Goal: Task Accomplishment & Management: Manage account settings

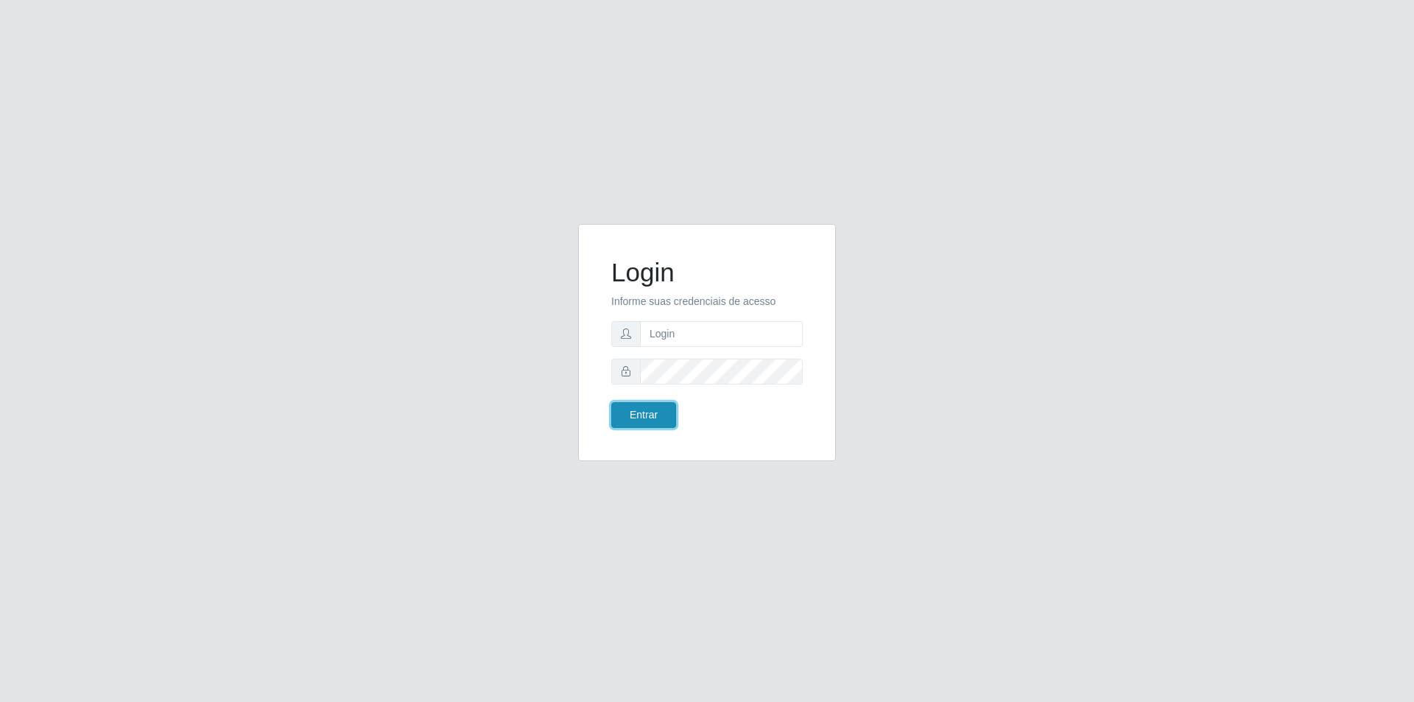
click at [632, 418] on button "Entrar" at bounding box center [643, 415] width 65 height 26
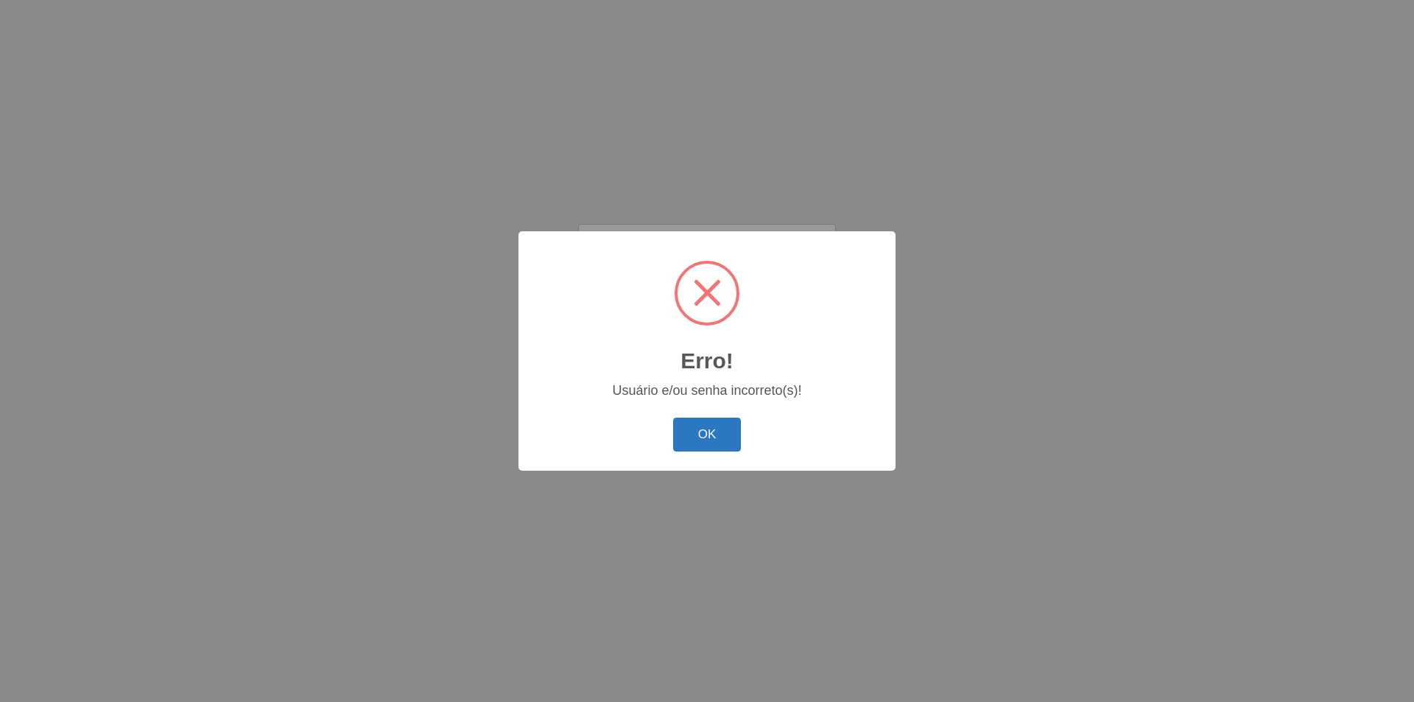
click at [698, 428] on button "OK" at bounding box center [707, 435] width 69 height 35
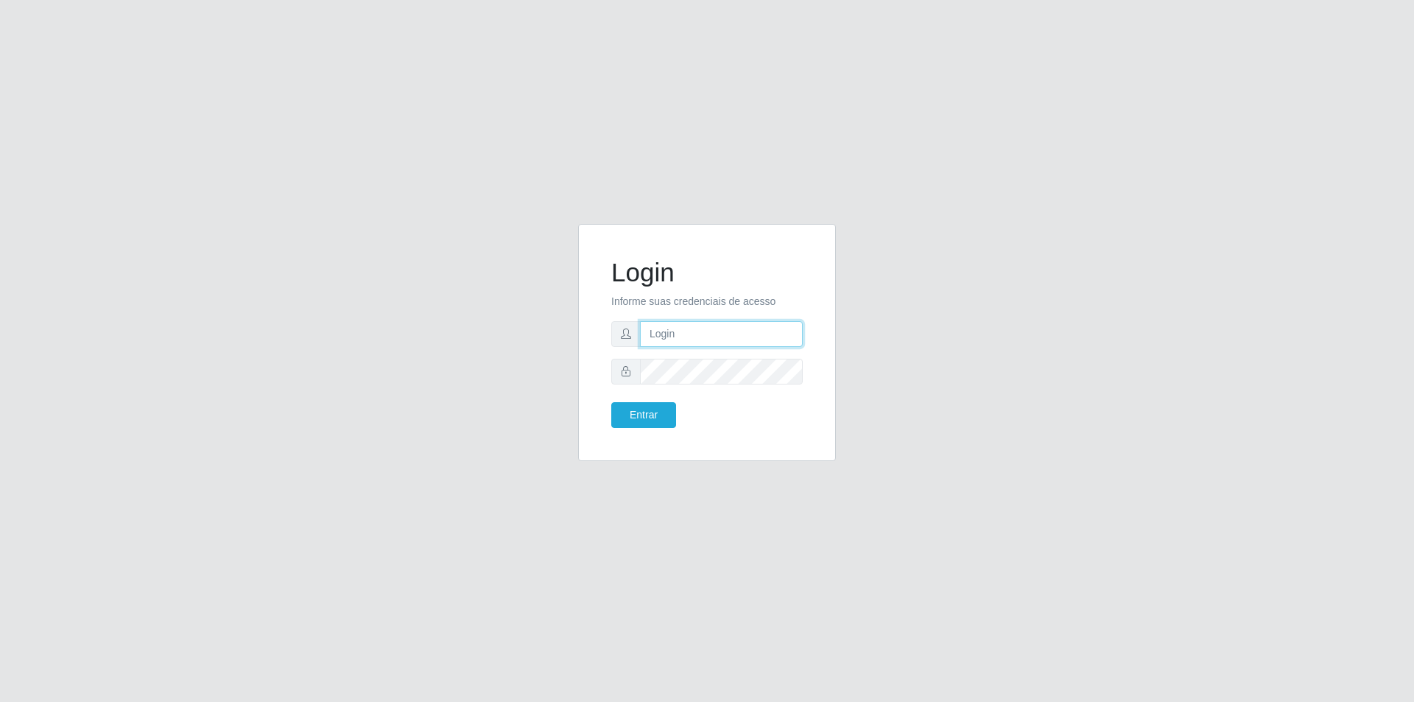
click at [698, 335] on input "text" at bounding box center [721, 334] width 163 height 26
click at [729, 339] on form "Login Informe suas credenciais de acesso Jodaci.[PERSON_NAME] Entrar" at bounding box center [707, 342] width 192 height 171
click at [729, 337] on input "Jodaci.[PERSON_NAME]" at bounding box center [721, 334] width 163 height 26
type input "J"
type input "j"
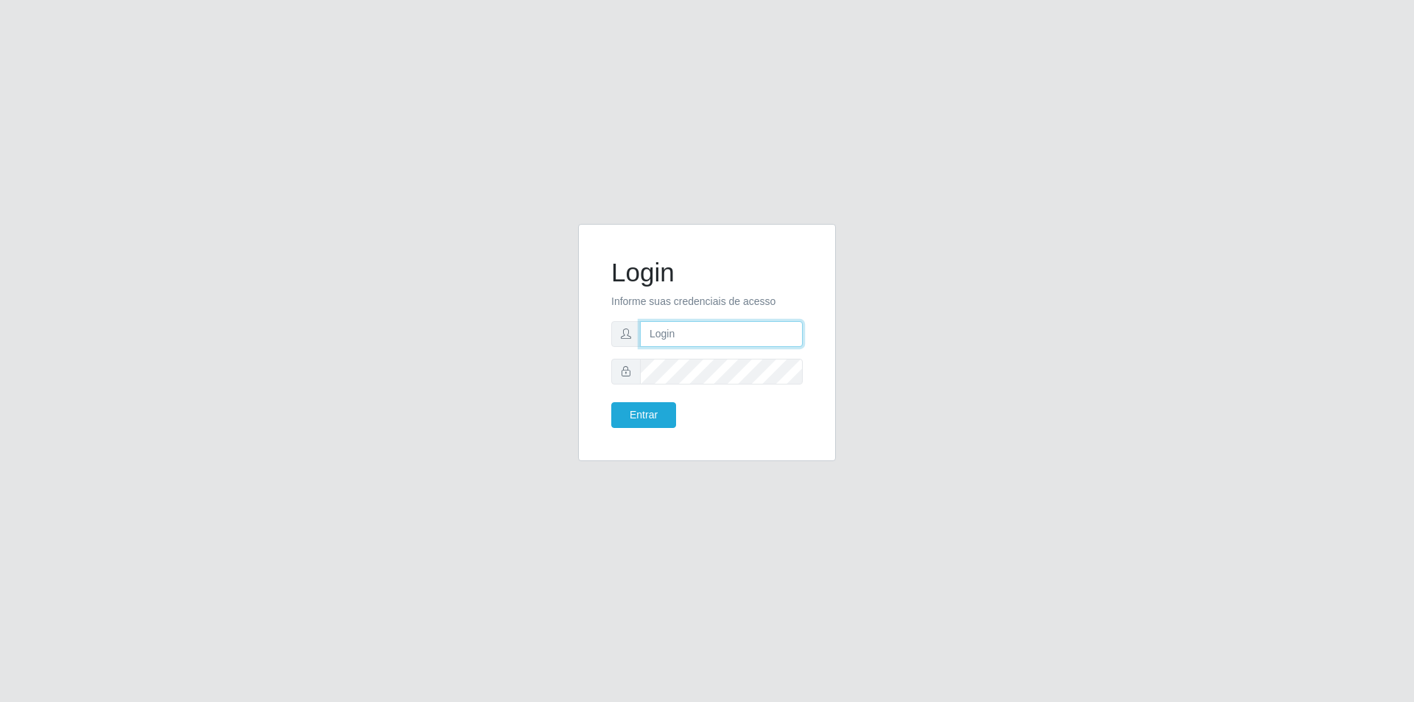
click at [701, 335] on input "text" at bounding box center [721, 334] width 163 height 26
type input "[EMAIL_ADDRESS][PERSON_NAME][DOMAIN_NAME]"
click at [611, 402] on button "Entrar" at bounding box center [643, 415] width 65 height 26
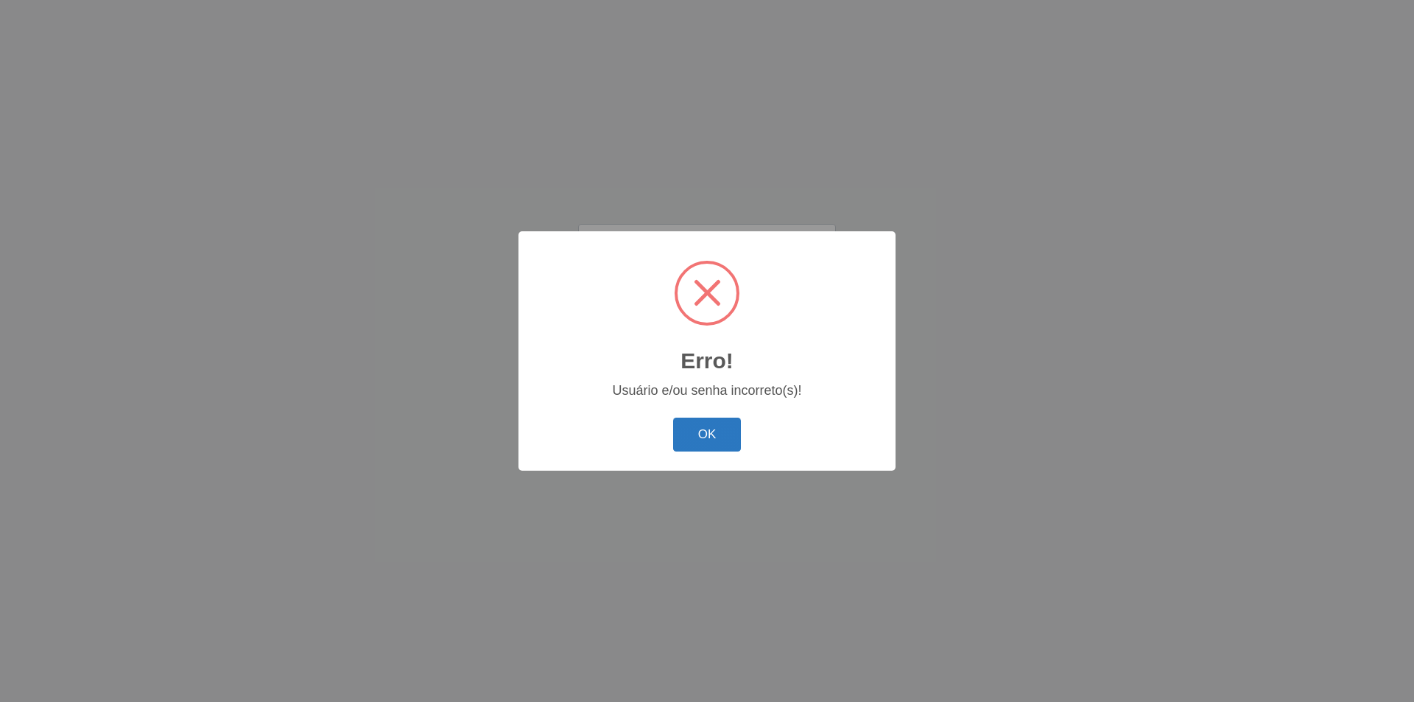
click at [714, 445] on button "OK" at bounding box center [707, 435] width 69 height 35
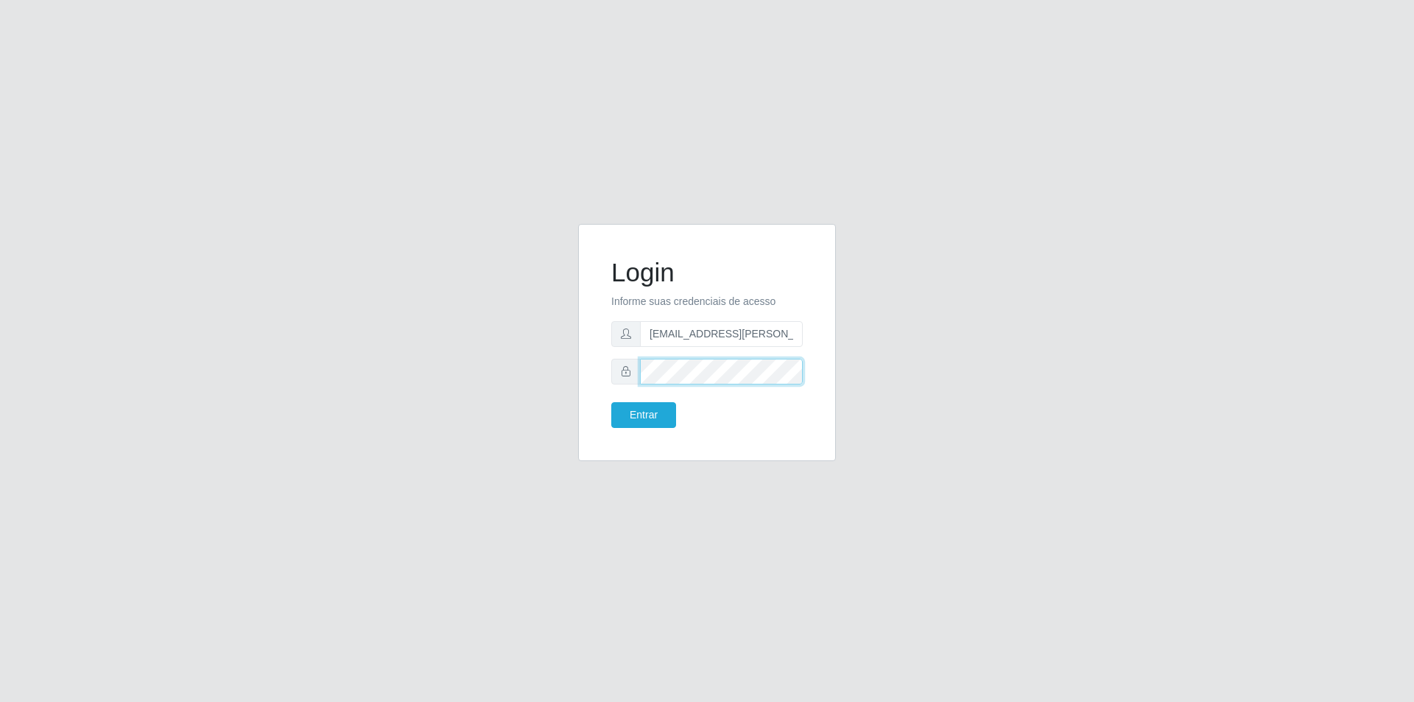
click at [611, 402] on button "Entrar" at bounding box center [643, 415] width 65 height 26
click at [632, 402] on button "Entrar" at bounding box center [643, 415] width 65 height 26
click at [634, 413] on body "Login Informe suas credenciais de acesso [EMAIL_ADDRESS][PERSON_NAME][DOMAIN_NA…" at bounding box center [707, 351] width 1414 height 702
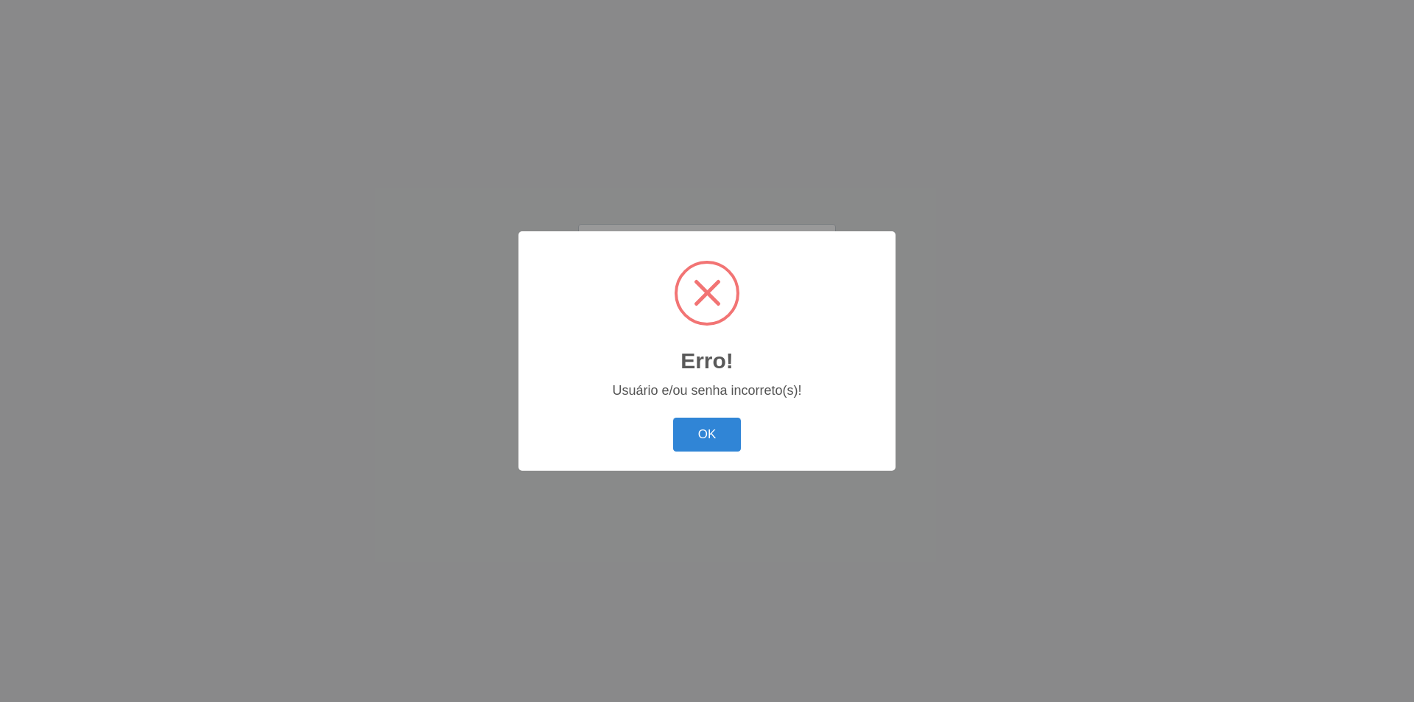
click at [687, 427] on button "OK" at bounding box center [707, 435] width 69 height 35
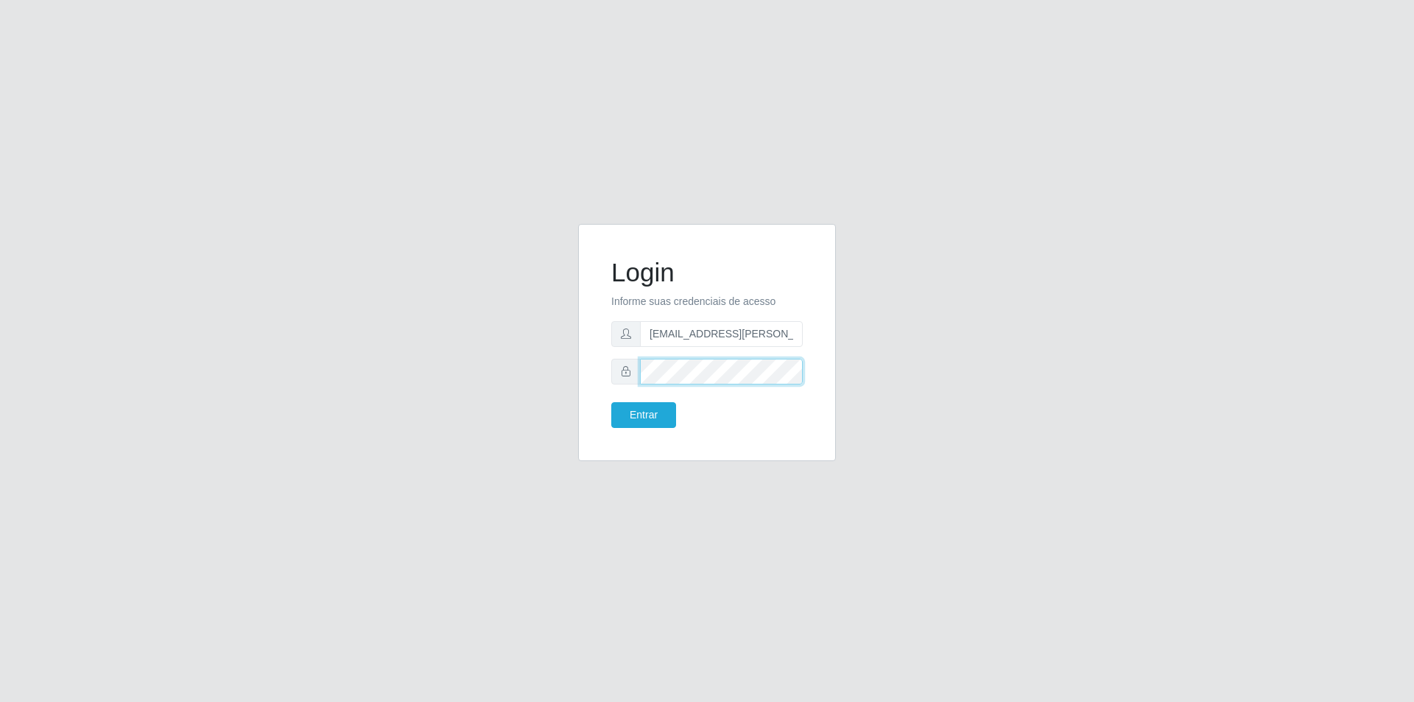
click at [611, 402] on button "Entrar" at bounding box center [643, 415] width 65 height 26
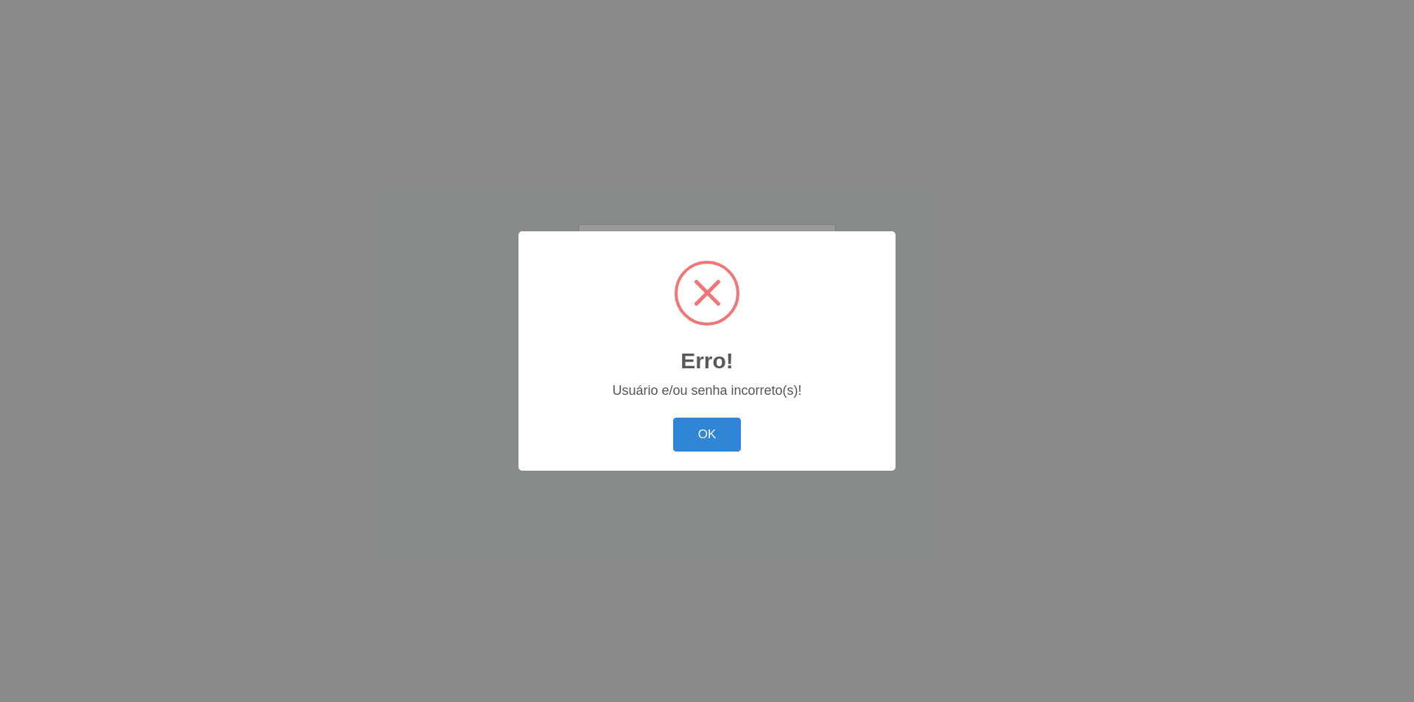
click at [662, 413] on div "Erro! × Usuário e/ou senha incorreto(s)! OK Cancel" at bounding box center [707, 350] width 377 height 239
click at [684, 426] on button "OK" at bounding box center [707, 435] width 69 height 35
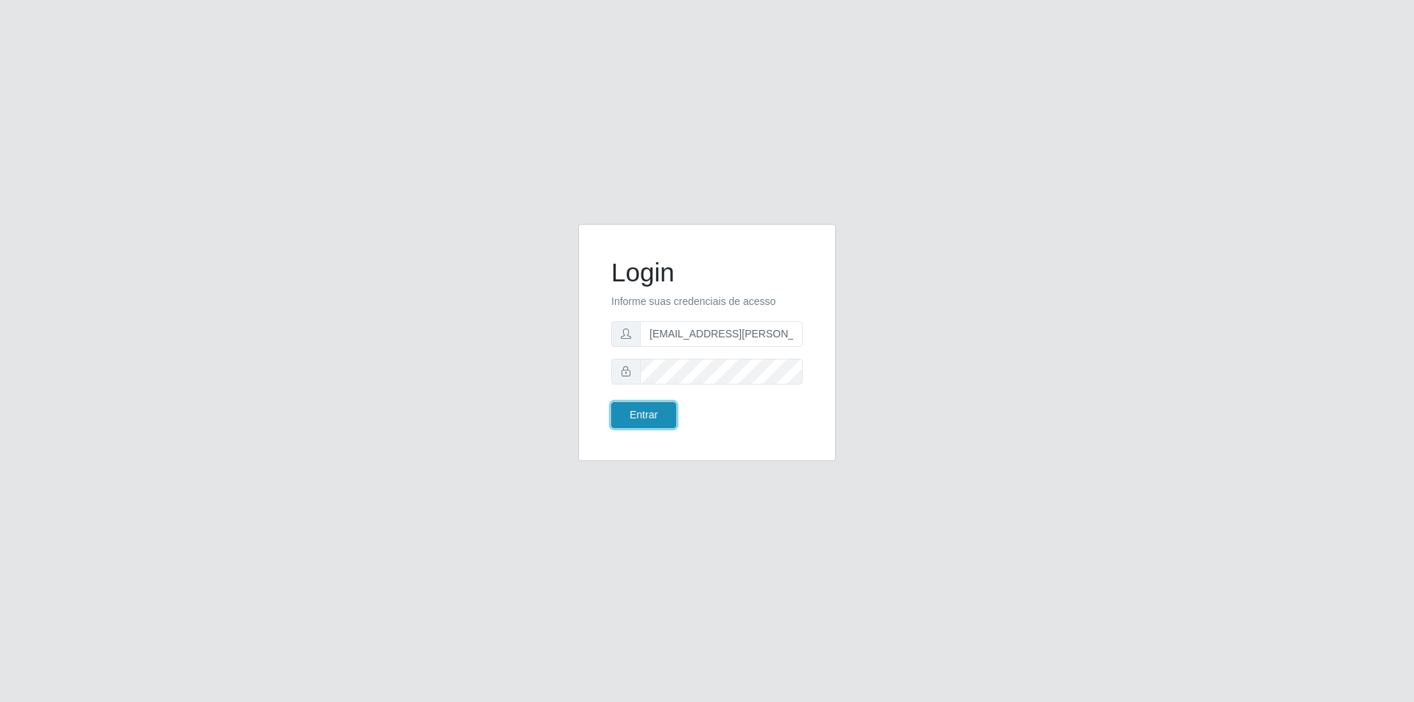
click at [654, 413] on button "Entrar" at bounding box center [643, 415] width 65 height 26
